Goal: Task Accomplishment & Management: Manage account settings

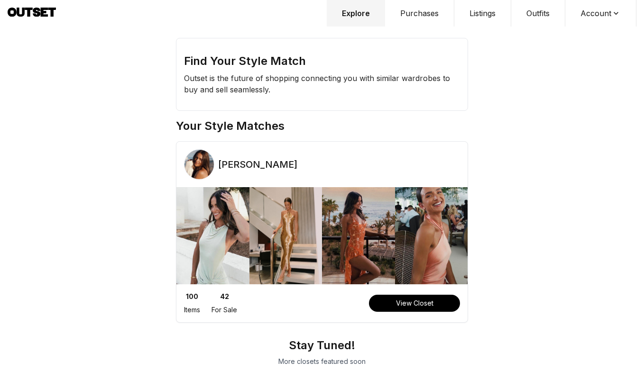
click at [408, 17] on button "Purchases" at bounding box center [419, 13] width 69 height 27
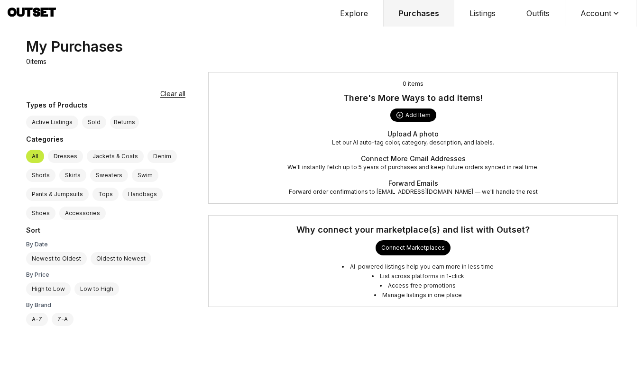
click at [604, 18] on button "Account" at bounding box center [600, 13] width 71 height 27
click at [580, 48] on span "Sign out" at bounding box center [594, 48] width 83 height 17
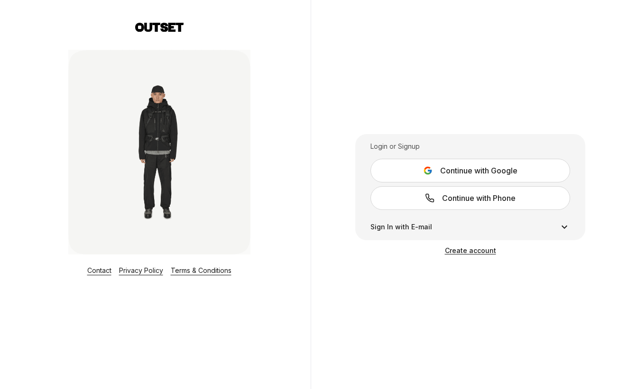
click at [436, 178] on button "Continue with Google" at bounding box center [470, 171] width 200 height 24
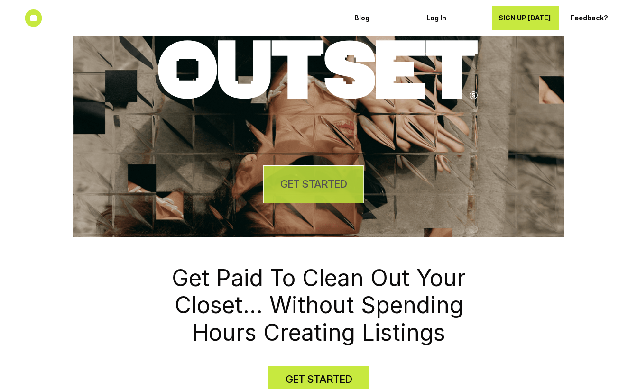
click at [305, 186] on h4 "GET STARTED" at bounding box center [313, 184] width 66 height 15
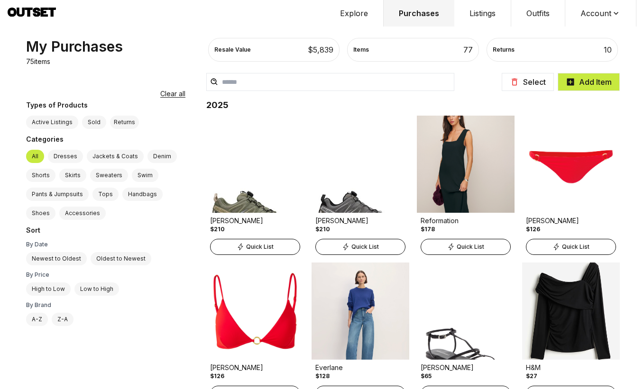
click at [591, 12] on button "Account" at bounding box center [600, 13] width 71 height 27
click at [596, 48] on span "Sign out" at bounding box center [594, 48] width 83 height 17
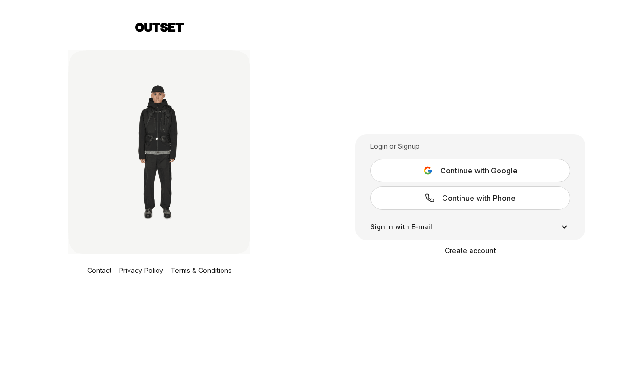
click at [428, 172] on icon at bounding box center [427, 170] width 9 height 9
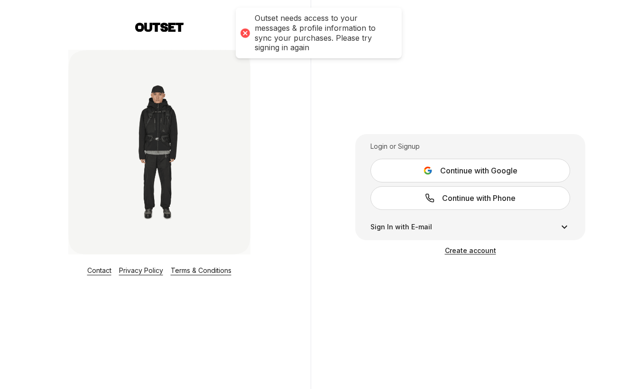
click at [433, 102] on div "Login or Signup Continue with Google Continue with Phone Sign In with E-mail Si…" at bounding box center [470, 194] width 319 height 389
click at [445, 170] on span "Continue with Google" at bounding box center [478, 170] width 77 height 11
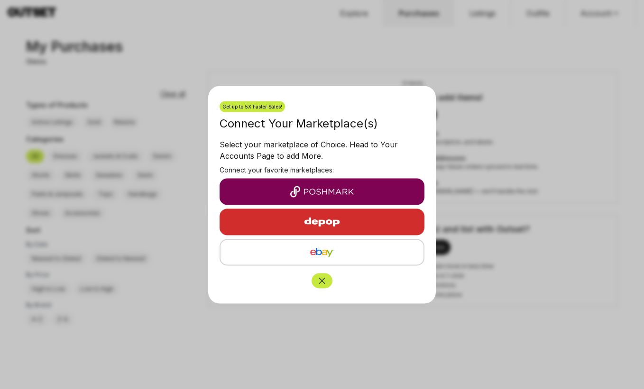
scroll to position [1, 0]
click at [365, 198] on button "button" at bounding box center [322, 191] width 205 height 27
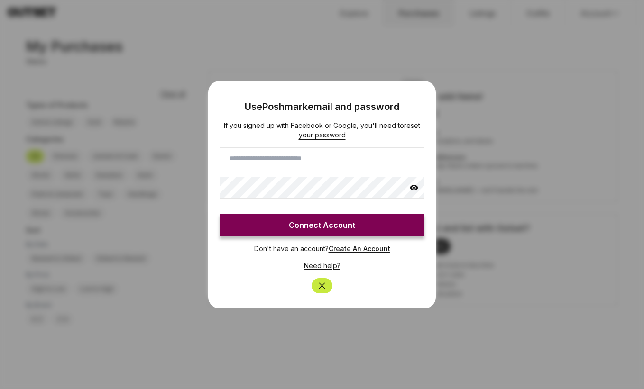
click at [366, 153] on input at bounding box center [322, 158] width 205 height 22
type input "**********"
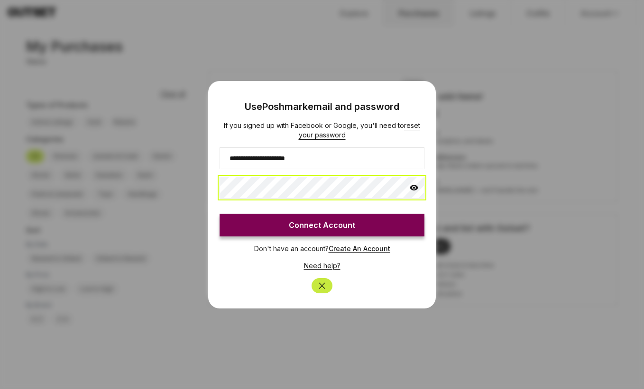
click button "Connect Account" at bounding box center [322, 225] width 205 height 23
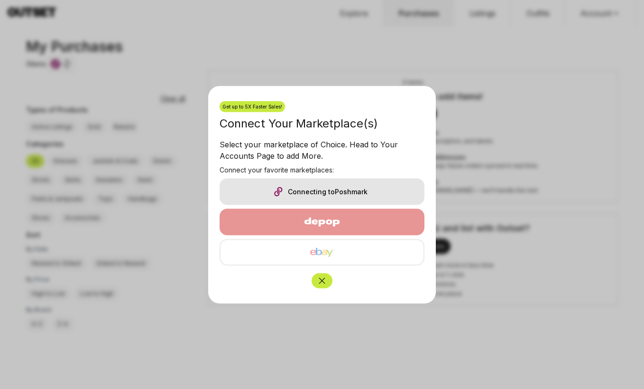
click at [326, 274] on button "Close" at bounding box center [321, 280] width 21 height 15
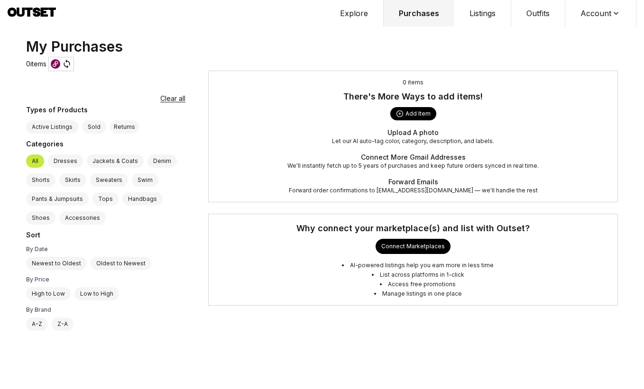
click at [68, 66] on icon at bounding box center [66, 63] width 7 height 9
click at [67, 62] on icon at bounding box center [66, 63] width 7 height 9
click at [57, 64] on img at bounding box center [55, 63] width 9 height 9
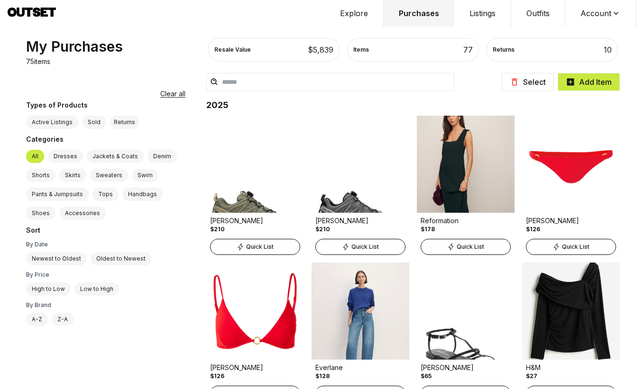
click at [493, 16] on button "Listings" at bounding box center [482, 13] width 57 height 27
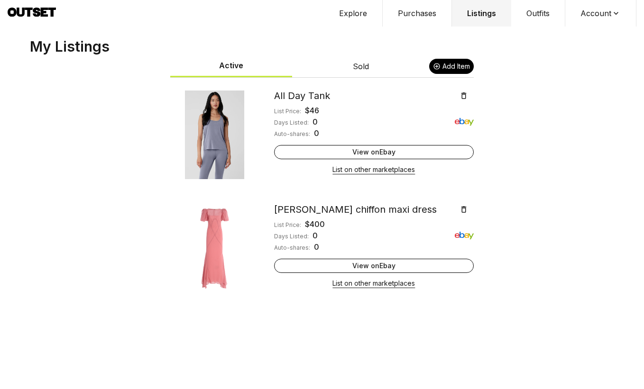
click at [360, 171] on button "List on other marketplaces" at bounding box center [373, 169] width 82 height 13
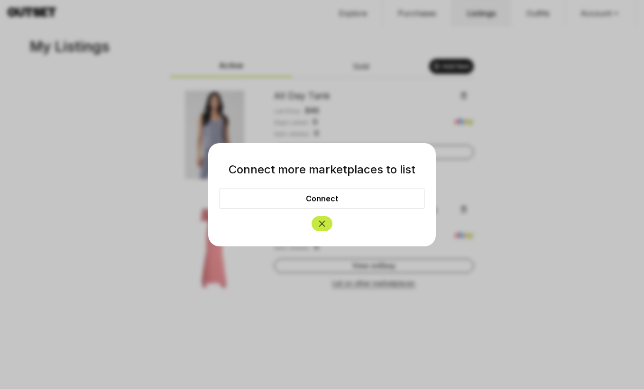
click at [335, 204] on link "Connect" at bounding box center [322, 199] width 205 height 20
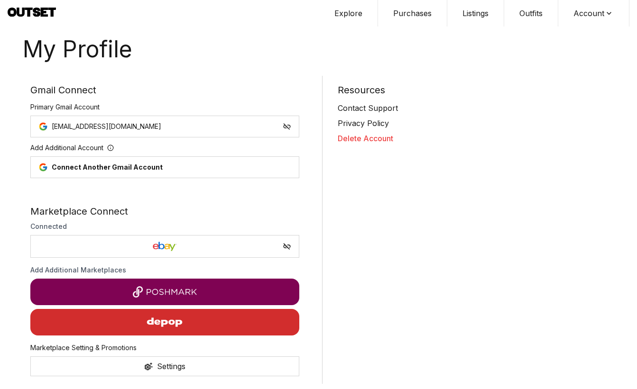
scroll to position [10, 0]
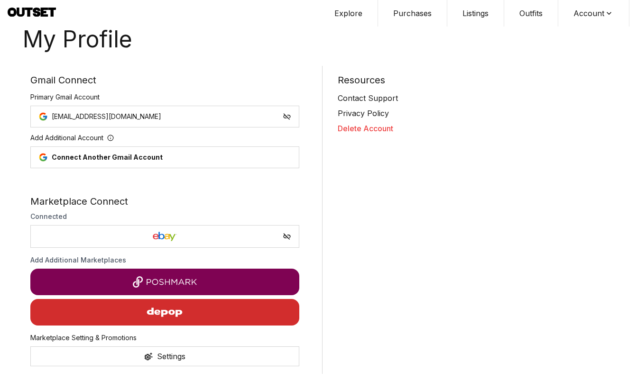
click at [199, 312] on img "button" at bounding box center [164, 312] width 82 height 23
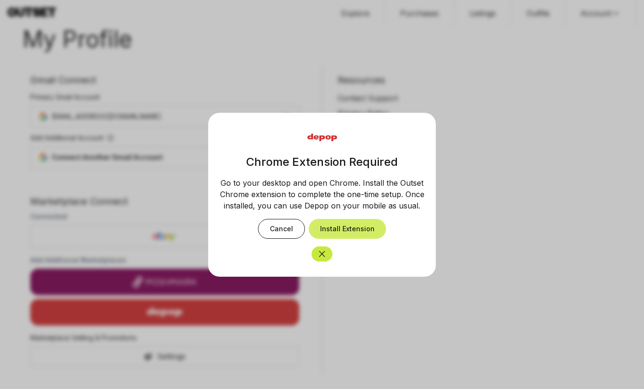
click at [365, 236] on button "Install Extension" at bounding box center [347, 229] width 77 height 20
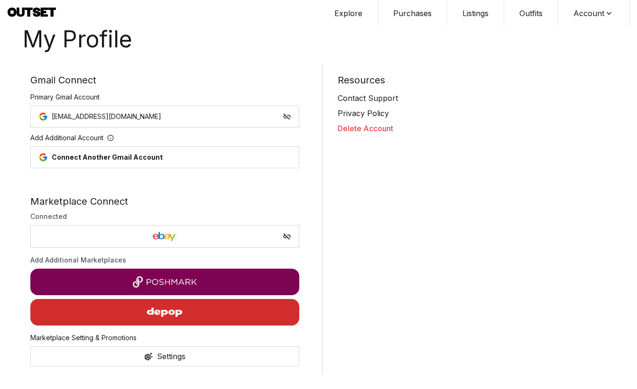
click at [186, 285] on img "button" at bounding box center [165, 281] width 254 height 11
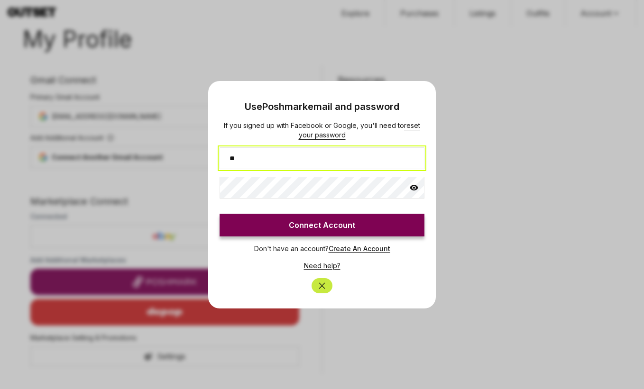
click at [329, 162] on input "**" at bounding box center [322, 158] width 205 height 22
type input "**********"
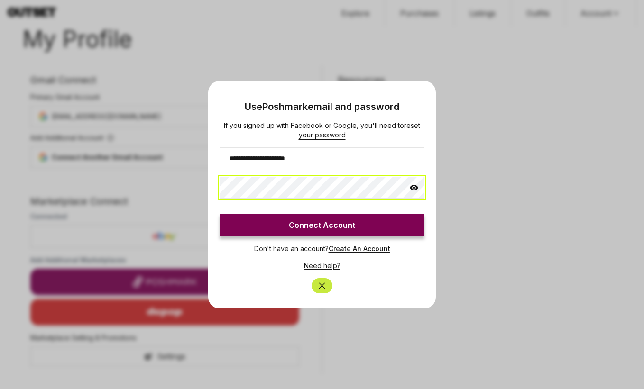
click button "Connect Account" at bounding box center [322, 225] width 205 height 23
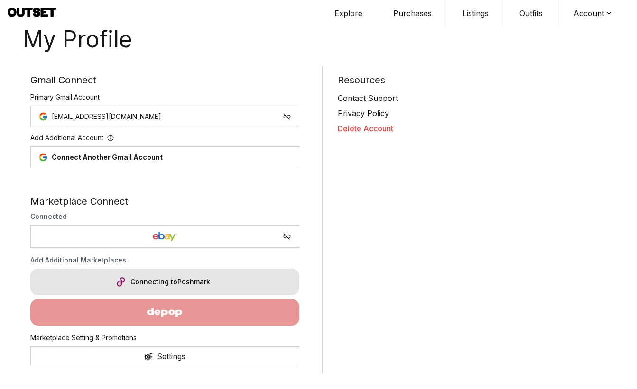
click at [213, 276] on div "Connecting to Poshmark" at bounding box center [164, 282] width 269 height 27
click at [215, 287] on div "Connecting to Poshmark" at bounding box center [164, 282] width 269 height 27
click at [194, 281] on div "Connecting to Poshmark" at bounding box center [164, 282] width 269 height 27
click at [158, 361] on div "Settings" at bounding box center [171, 356] width 28 height 11
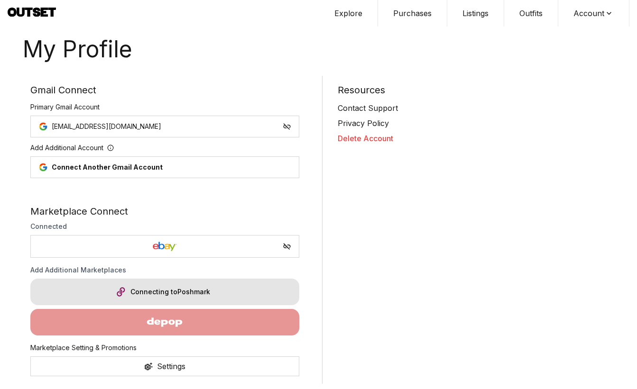
click at [120, 294] on img at bounding box center [120, 291] width 11 height 11
click at [360, 13] on button "Explore" at bounding box center [348, 13] width 59 height 27
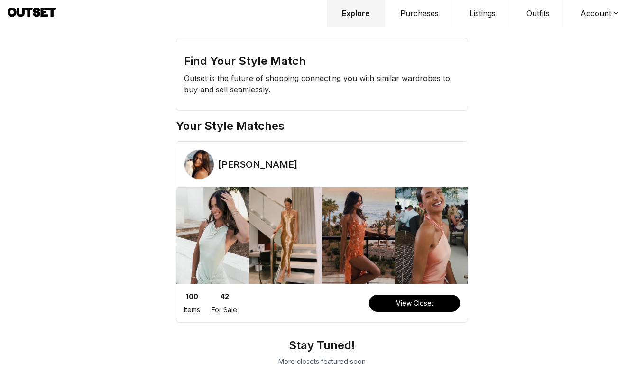
click at [536, 13] on button "Outfits" at bounding box center [538, 13] width 54 height 27
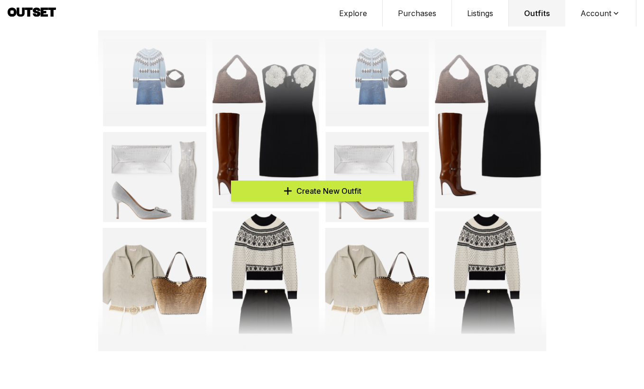
click at [493, 13] on button "Listings" at bounding box center [480, 13] width 57 height 27
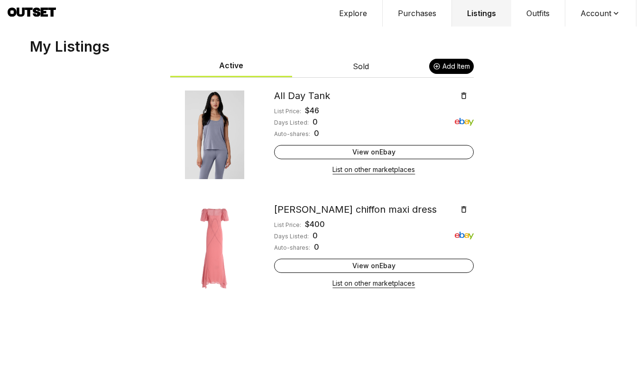
click at [359, 164] on button "List on other marketplaces" at bounding box center [373, 169] width 82 height 13
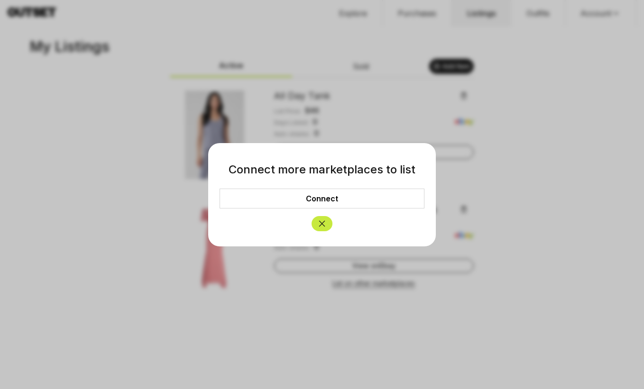
click at [349, 194] on link "Connect" at bounding box center [322, 199] width 205 height 20
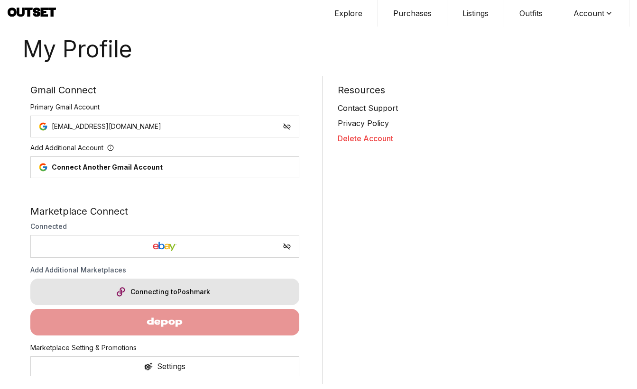
click at [184, 294] on div "Connecting to Poshmark" at bounding box center [164, 292] width 269 height 27
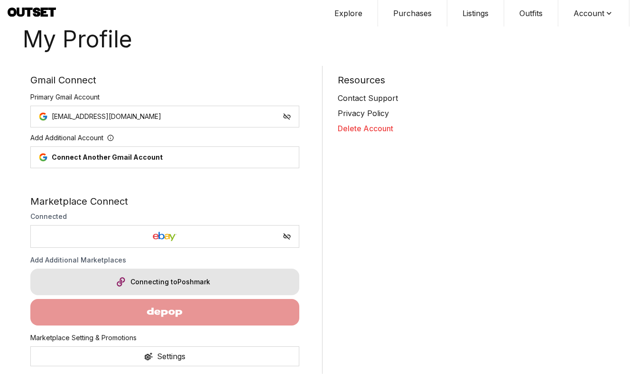
click at [182, 238] on img at bounding box center [164, 236] width 253 height 11
click at [170, 279] on div "Connecting to Poshmark" at bounding box center [164, 282] width 269 height 27
click at [278, 284] on div "Connecting to Poshmark" at bounding box center [164, 282] width 269 height 27
click at [200, 359] on div "Settings" at bounding box center [164, 357] width 269 height 20
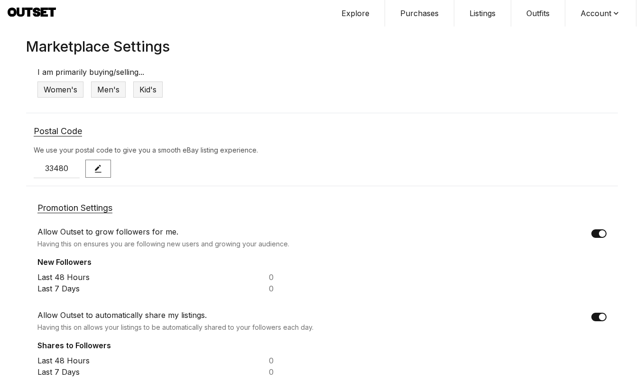
click at [66, 86] on div "Women's" at bounding box center [60, 90] width 46 height 16
click at [357, 13] on button "Explore" at bounding box center [355, 13] width 59 height 27
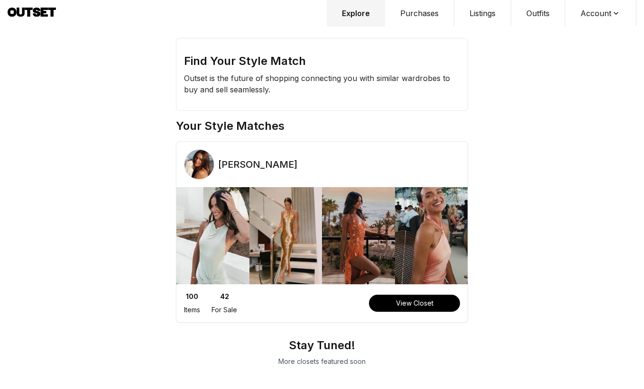
click at [421, 10] on button "Purchases" at bounding box center [419, 13] width 69 height 27
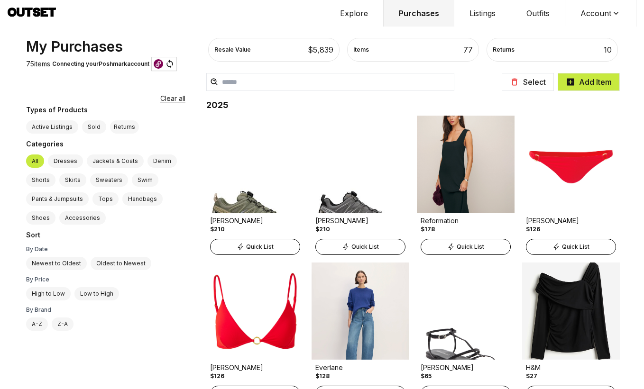
click at [489, 7] on button "Listings" at bounding box center [482, 13] width 57 height 27
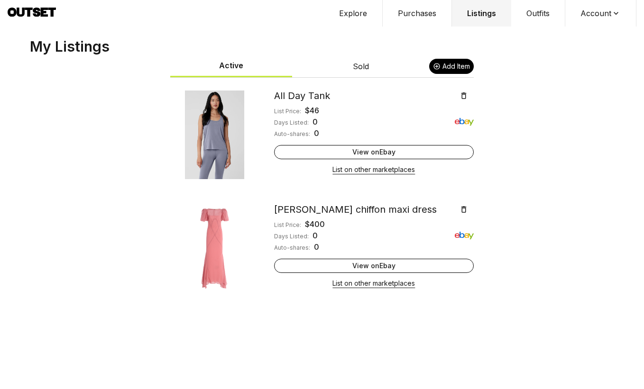
click at [349, 172] on button "List on other marketplaces" at bounding box center [373, 169] width 82 height 13
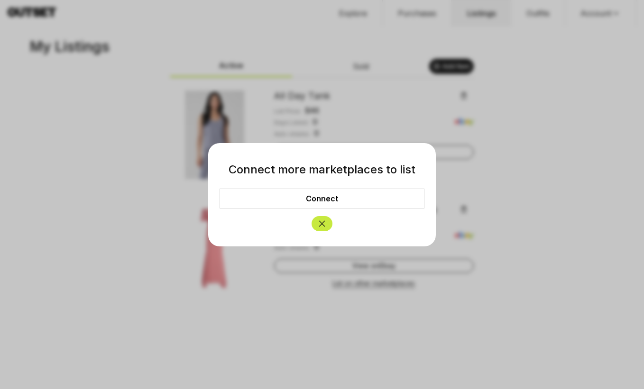
click at [321, 203] on link "Connect" at bounding box center [322, 199] width 205 height 20
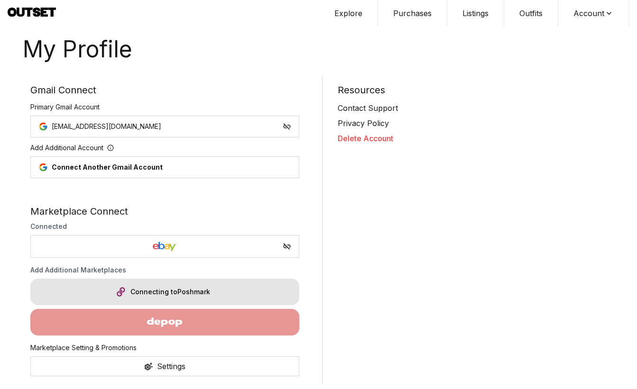
click at [207, 284] on div "Connecting to Poshmark" at bounding box center [164, 292] width 269 height 27
click at [207, 294] on div "Connecting to Poshmark" at bounding box center [164, 292] width 269 height 27
click at [211, 283] on div "Connecting to Poshmark" at bounding box center [164, 292] width 269 height 27
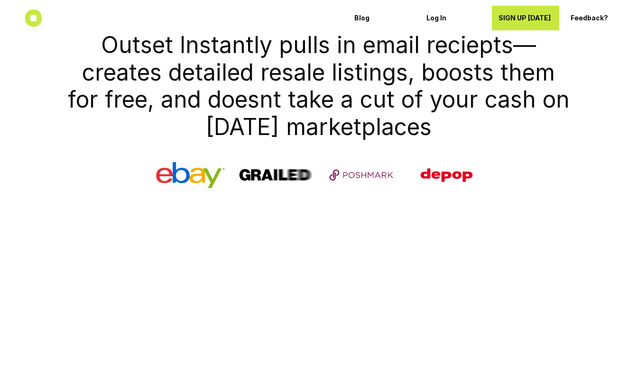
scroll to position [427, 0]
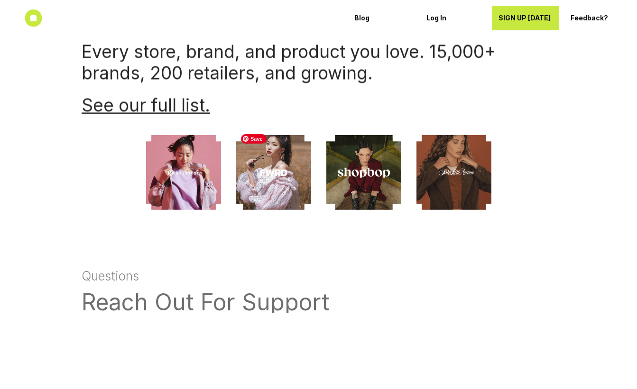
scroll to position [3086, 0]
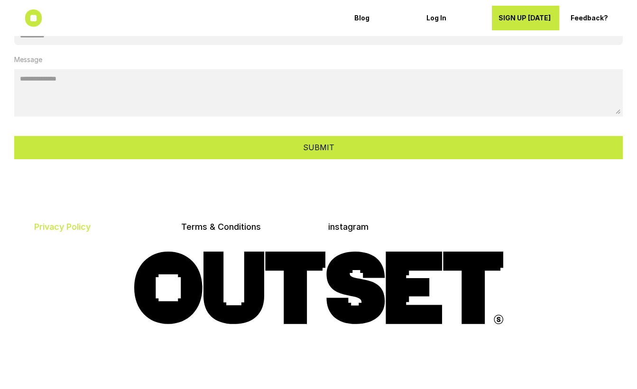
click at [61, 222] on link "Privacy Policy" at bounding box center [62, 227] width 56 height 10
click at [215, 222] on link "Terms & Conditions" at bounding box center [221, 227] width 80 height 10
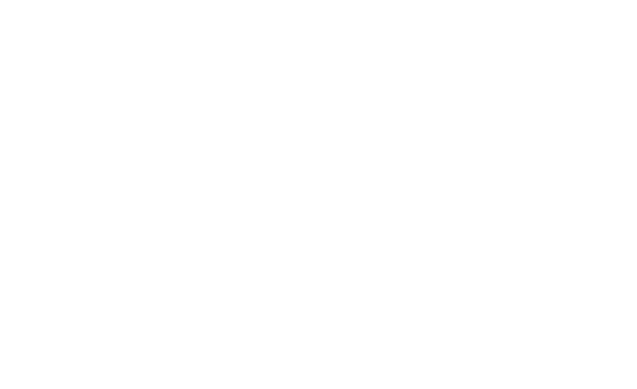
scroll to position [287, 0]
